Goal: Transaction & Acquisition: Complete application form

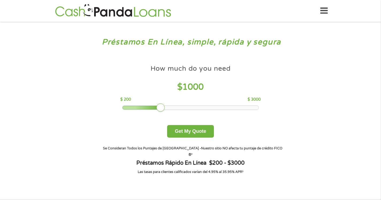
click at [175, 110] on div "How much do you need $ 1000 $ 200 $ 3000 Get My Quote" at bounding box center [190, 99] width 187 height 75
click at [173, 108] on div at bounding box center [191, 108] width 136 height 4
click at [189, 106] on div at bounding box center [191, 108] width 136 height 4
click at [205, 106] on div at bounding box center [191, 108] width 136 height 4
click at [222, 107] on div at bounding box center [191, 108] width 136 height 4
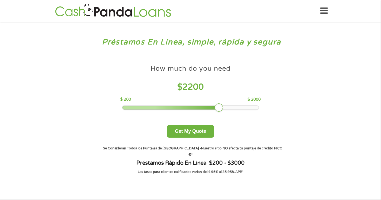
click at [257, 108] on div at bounding box center [191, 108] width 136 height 4
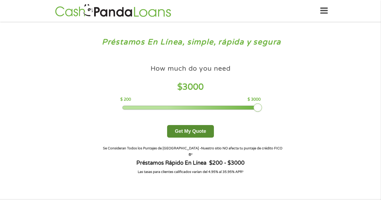
click at [200, 126] on button "Get My Quote" at bounding box center [190, 131] width 47 height 13
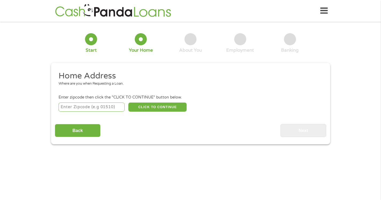
click at [118, 108] on input "number" at bounding box center [92, 107] width 66 height 9
type input "22193"
click at [161, 109] on button "CLICK TO CONTINUE" at bounding box center [157, 107] width 58 height 9
type input "22193"
type input "Woodbridge"
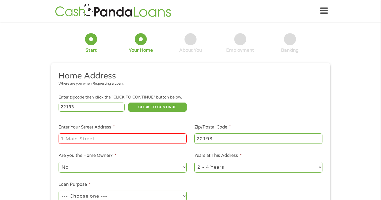
click at [131, 138] on input "Enter Your Street Address *" at bounding box center [123, 138] width 128 height 10
type input "5006 Linfield Drive"
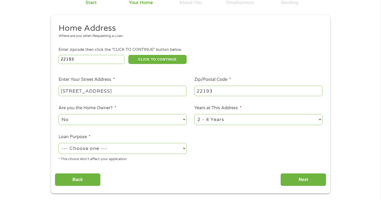
scroll to position [50, 0]
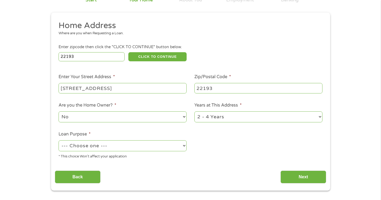
click at [321, 115] on select "1 Year or less 1 - 2 Years 2 - 4 Years Over 4 Years" at bounding box center [259, 116] width 128 height 11
select select "12months"
click at [195, 111] on select "1 Year or less 1 - 2 Years 2 - 4 Years Over 4 Years" at bounding box center [259, 116] width 128 height 11
click at [184, 145] on select "--- Choose one --- Pay Bills Debt Consolidation Home Improvement Major Purchase…" at bounding box center [123, 145] width 128 height 11
select select "majorpurchase"
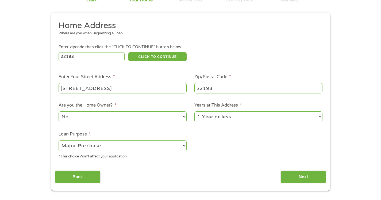
click at [59, 140] on select "--- Choose one --- Pay Bills Debt Consolidation Home Improvement Major Purchase…" at bounding box center [123, 145] width 128 height 11
click at [297, 175] on input "Next" at bounding box center [304, 176] width 46 height 13
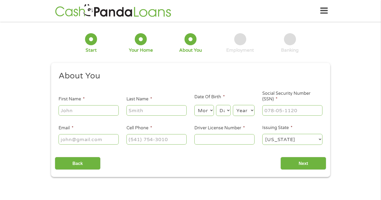
scroll to position [2, 2]
click at [98, 109] on input "First Name *" at bounding box center [89, 110] width 60 height 10
type input "O"
type input "o"
type input "Oscar Rene"
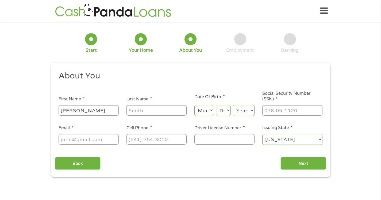
click at [134, 112] on input "Last Name *" at bounding box center [157, 110] width 60 height 10
type input "Mendez Mejia"
click at [213, 111] on select "Month 1 2 3 4 5 6 7 8 9 10 11 12" at bounding box center [205, 110] width 20 height 11
select select "10"
click at [195, 105] on select "Month 1 2 3 4 5 6 7 8 9 10 11 12" at bounding box center [205, 110] width 20 height 11
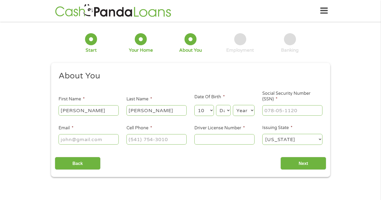
click at [229, 110] on select "Day 1 2 3 4 5 6 7 8 9 10 11 12 13 14 15 16 17 18 19 20 21 22 23 24 25 26 27 28 …" at bounding box center [223, 110] width 14 height 11
select select "11"
click at [216, 105] on select "Day 1 2 3 4 5 6 7 8 9 10 11 12 13 14 15 16 17 18 19 20 21 22 23 24 25 26 27 28 …" at bounding box center [223, 110] width 14 height 11
click at [252, 111] on select "Year 2007 2006 2005 2004 2003 2002 2001 2000 1999 1998 1997 1996 1995 1994 1993…" at bounding box center [244, 110] width 22 height 11
select select "1965"
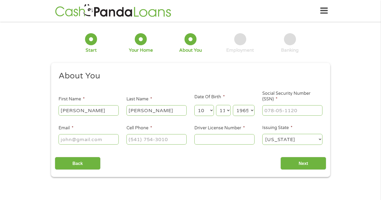
click at [233, 105] on select "Year 2007 2006 2005 2004 2003 2002 2001 2000 1999 1998 1997 1996 1995 1994 1993…" at bounding box center [244, 110] width 22 height 11
click at [279, 111] on input "___-__-____" at bounding box center [293, 110] width 60 height 10
type input "875-61-7405"
click at [109, 138] on input "Email *" at bounding box center [89, 139] width 60 height 10
type input "mendezoscar111065@gmail.com"
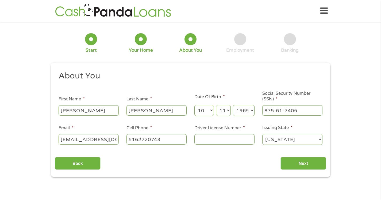
type input "(516) 272-0743"
click at [167, 162] on div "Back Next" at bounding box center [191, 161] width 272 height 17
click at [221, 141] on input "Driver License Number *" at bounding box center [225, 139] width 60 height 10
type input "en proceso"
click at [299, 168] on input "Next" at bounding box center [304, 163] width 46 height 13
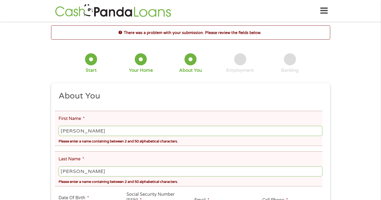
click at [95, 132] on input "Oscar Rene" at bounding box center [191, 131] width 264 height 10
type input "Oscar"
click at [138, 172] on input "Mendez Mejia" at bounding box center [191, 171] width 264 height 10
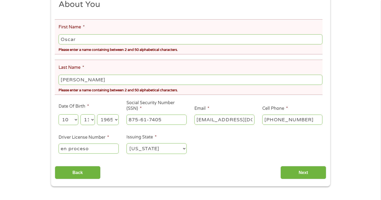
scroll to position [93, 0]
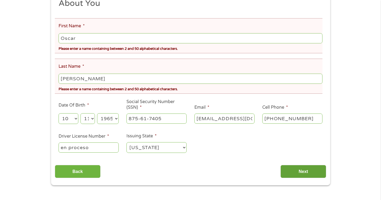
type input "Mendez"
click at [308, 176] on input "Next" at bounding box center [304, 171] width 46 height 13
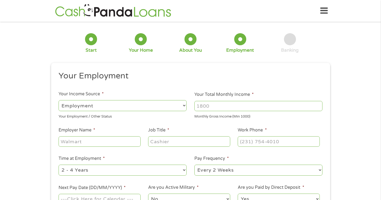
scroll to position [2, 2]
click at [184, 107] on select "--- Choose one --- Employment Self Employed Benefits" at bounding box center [123, 105] width 128 height 11
click at [59, 100] on select "--- Choose one --- Employment Self Employed Benefits" at bounding box center [123, 105] width 128 height 11
click at [241, 105] on input "Your Total Monthly Income *" at bounding box center [259, 106] width 128 height 10
drag, startPoint x: 193, startPoint y: 93, endPoint x: 253, endPoint y: 96, distance: 60.0
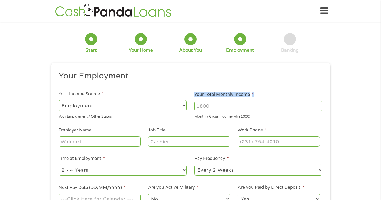
click at [253, 96] on li "Your Total Monthly Income * Monthly Gross Income (Min 1000)" at bounding box center [259, 105] width 136 height 28
click at [233, 109] on input "Your Total Monthly Income *" at bounding box center [259, 106] width 128 height 10
type input "4320"
click at [121, 140] on input "Employer Name *" at bounding box center [100, 141] width 82 height 10
type input "Sunset Pool Managent Inc"
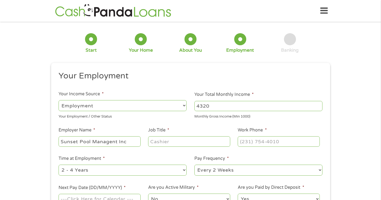
click at [167, 142] on input "Job Title *" at bounding box center [189, 141] width 82 height 10
type input "Operador certificado de Piscina"
click at [255, 143] on input "(___) ___-____" at bounding box center [279, 141] width 82 height 10
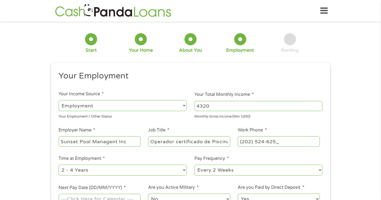
type input "(202) 524-6256"
click at [184, 171] on select "--- Choose one --- 1 Year or less 1 - 2 Years 2 - 4 Years Over 4 Years" at bounding box center [123, 170] width 128 height 11
select select "12months"
click at [59, 165] on select "--- Choose one --- 1 Year or less 1 - 2 Years 2 - 4 Years Over 4 Years" at bounding box center [123, 170] width 128 height 11
click at [318, 170] on select "--- Choose one --- Every 2 Weeks Every Week Monthly Semi-Monthly" at bounding box center [259, 170] width 128 height 11
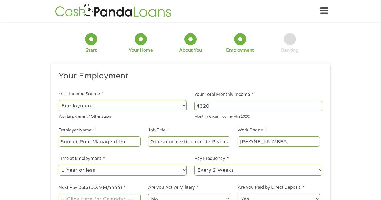
click at [195, 165] on select "--- Choose one --- Every 2 Weeks Every Week Monthly Semi-Monthly" at bounding box center [259, 170] width 128 height 11
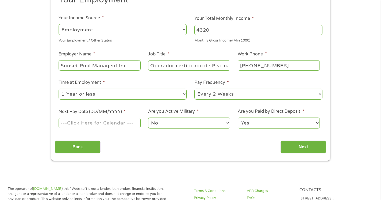
scroll to position [77, 0]
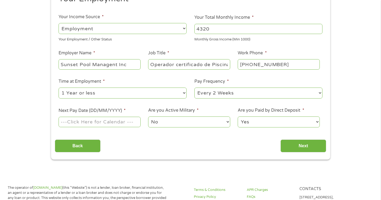
click at [119, 122] on input "Next Pay Date (DD/MM/YYYY) *" at bounding box center [100, 122] width 82 height 10
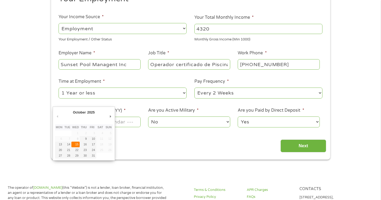
type input "15/10/2025"
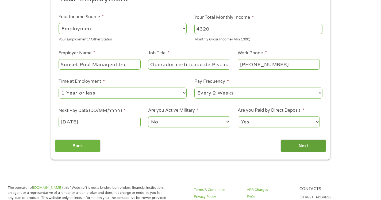
click at [301, 143] on input "Next" at bounding box center [304, 145] width 46 height 13
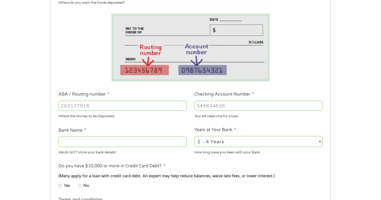
scroll to position [82, 0]
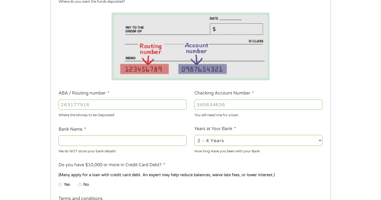
click at [169, 107] on input "ABA / Routing number *" at bounding box center [123, 105] width 128 height 10
type input "051400549"
type input "WELLS FARGO BANK"
type input "051400549"
click at [225, 106] on input "Checking Account Number *" at bounding box center [259, 105] width 128 height 10
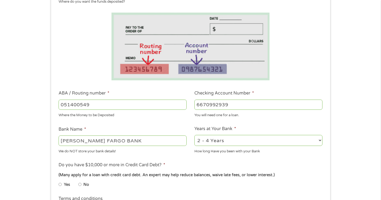
type input "6670992939"
click at [320, 140] on select "2 - 4 Years 6 - 12 Months 1 - 2 Years Over 4 Years" at bounding box center [259, 140] width 128 height 11
select select "12months"
click at [195, 135] on select "2 - 4 Years 6 - 12 Months 1 - 2 Years Over 4 Years" at bounding box center [259, 140] width 128 height 11
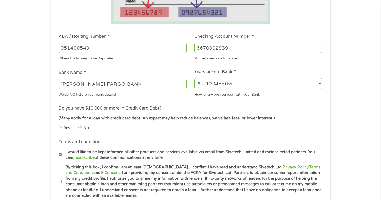
scroll to position [140, 0]
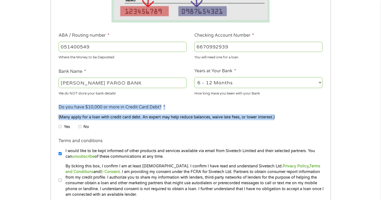
drag, startPoint x: 57, startPoint y: 105, endPoint x: 272, endPoint y: 113, distance: 215.3
click at [272, 113] on li "Do you have $10,000 or more in Credit Card Debt? * (Many apply for a loan with …" at bounding box center [191, 119] width 272 height 30
click at [291, 116] on div "(Many apply for a loan with credit card debt. An expert may help reduce balance…" at bounding box center [191, 117] width 264 height 6
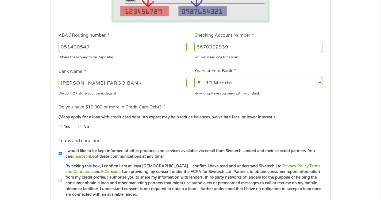
click at [82, 127] on li "No" at bounding box center [87, 127] width 19 height 10
click at [80, 127] on input "No" at bounding box center [79, 126] width 3 height 9
radio input "true"
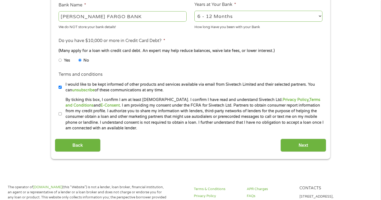
scroll to position [229, 0]
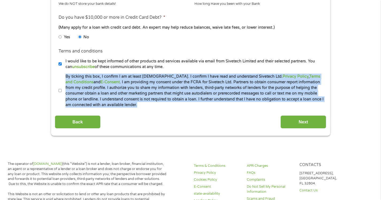
drag, startPoint x: 63, startPoint y: 75, endPoint x: 119, endPoint y: 103, distance: 62.1
click at [119, 103] on label "By ticking this box, I confirm I am at least 18 years old. I confirm I have rea…" at bounding box center [193, 91] width 263 height 34
click at [60, 92] on input "By ticking this box, I confirm I am at least 18 years old. I confirm I have rea…" at bounding box center [60, 90] width 3 height 9
checkbox input "true"
click at [302, 120] on input "Next" at bounding box center [304, 121] width 46 height 13
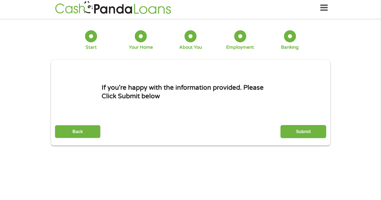
scroll to position [0, 0]
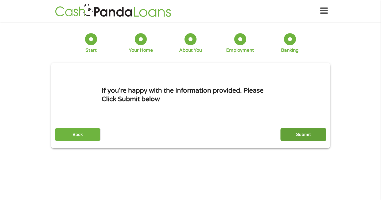
click at [303, 131] on input "Submit" at bounding box center [304, 134] width 46 height 13
